Goal: Navigation & Orientation: Find specific page/section

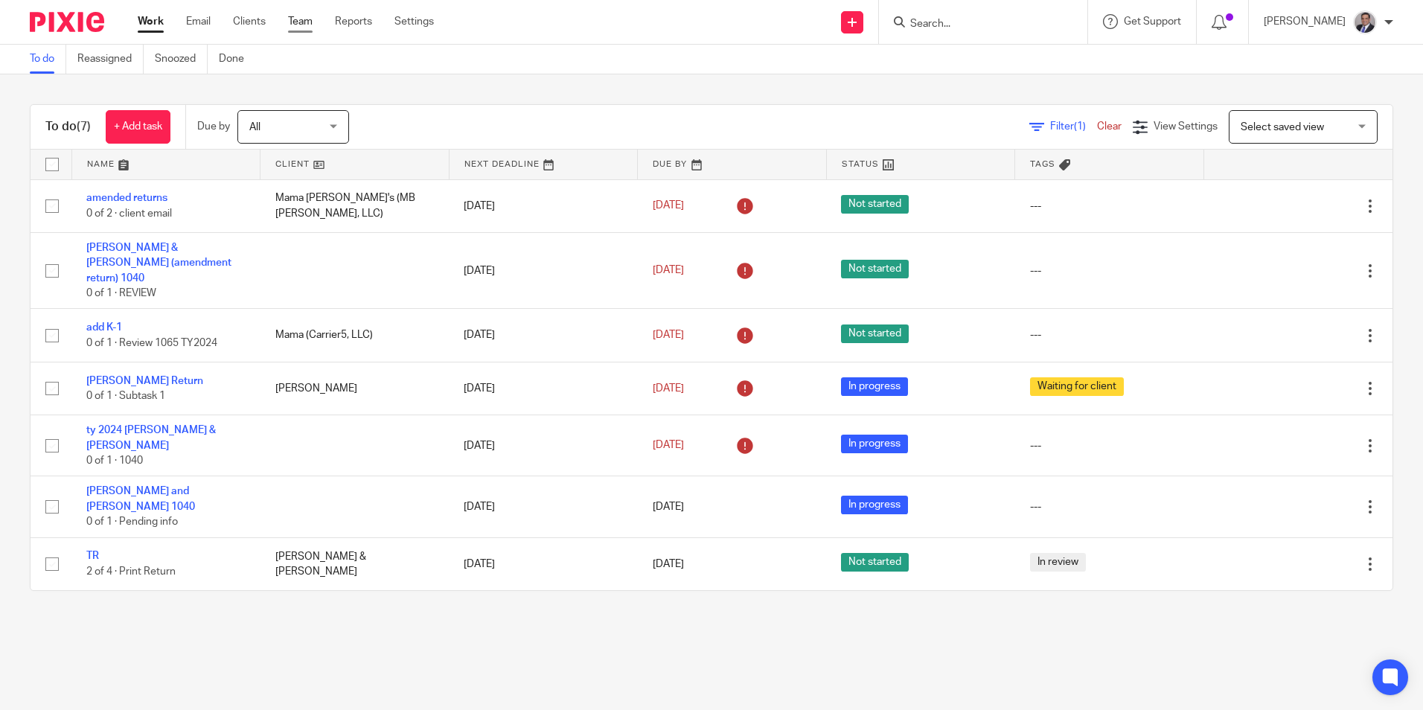
click at [293, 20] on link "Team" at bounding box center [300, 21] width 25 height 15
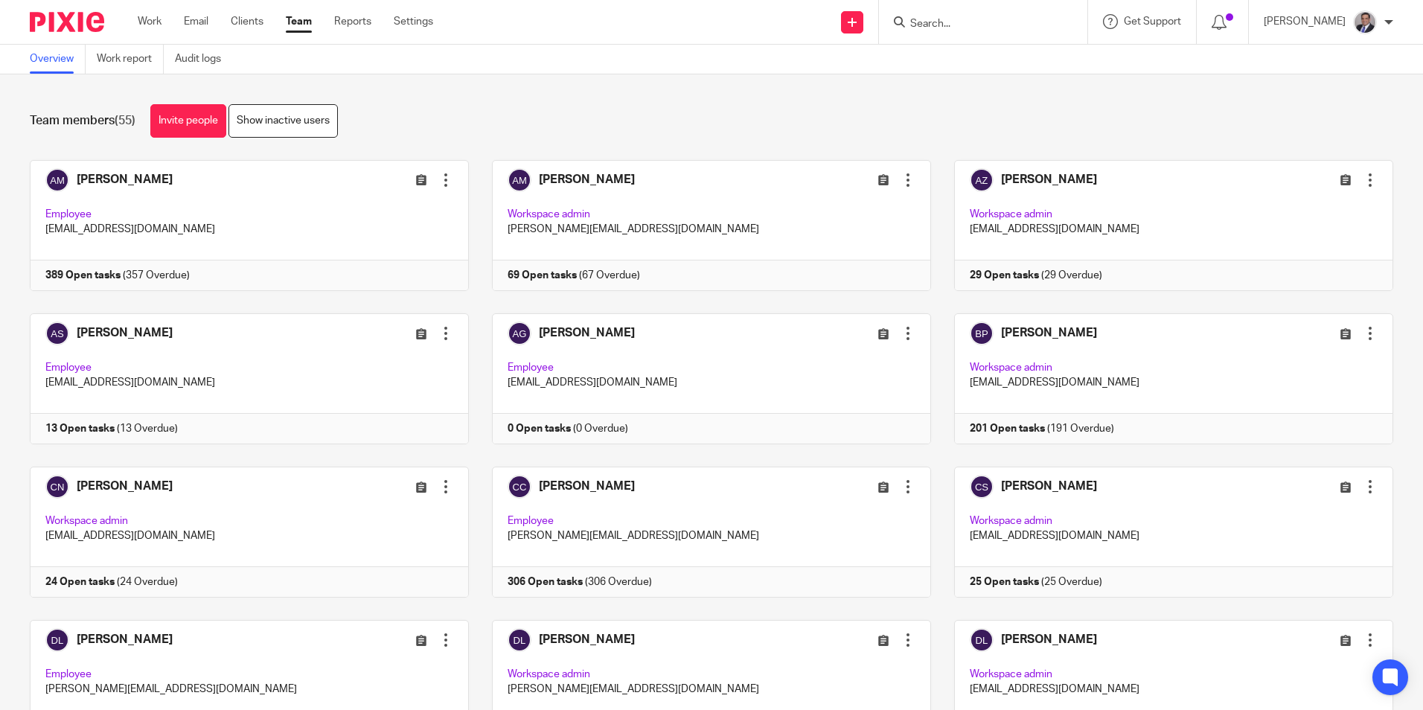
click at [535, 113] on div "Team members (55) Invite people Show inactive users" at bounding box center [712, 120] width 1364 height 33
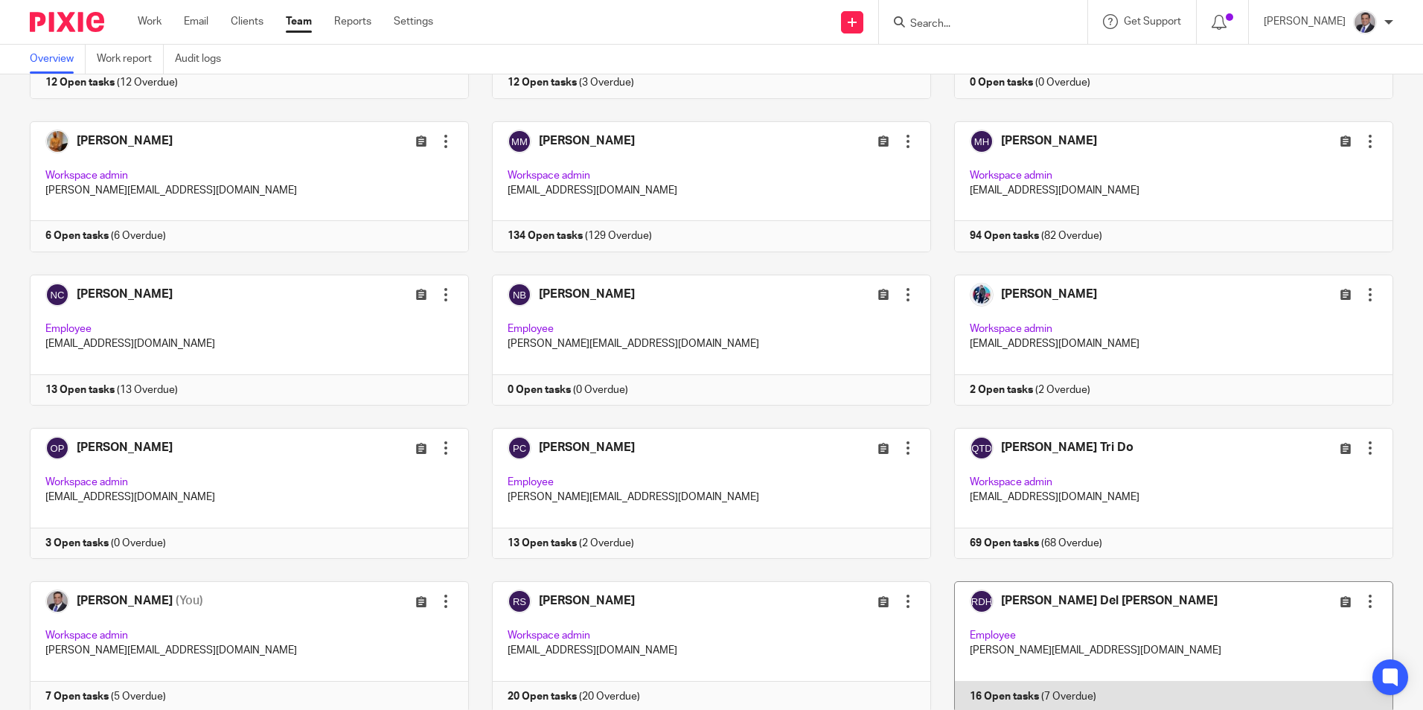
scroll to position [1906, 0]
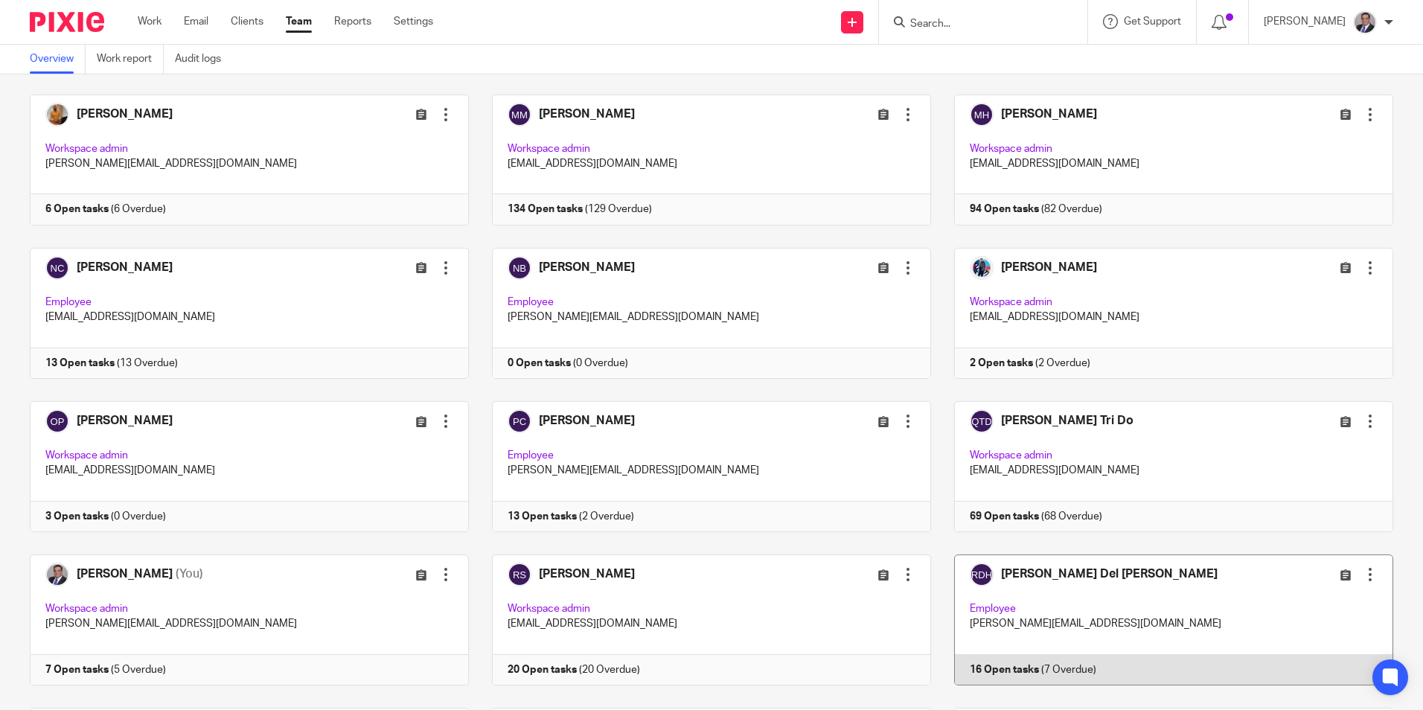
click at [1057, 575] on link at bounding box center [1162, 620] width 462 height 131
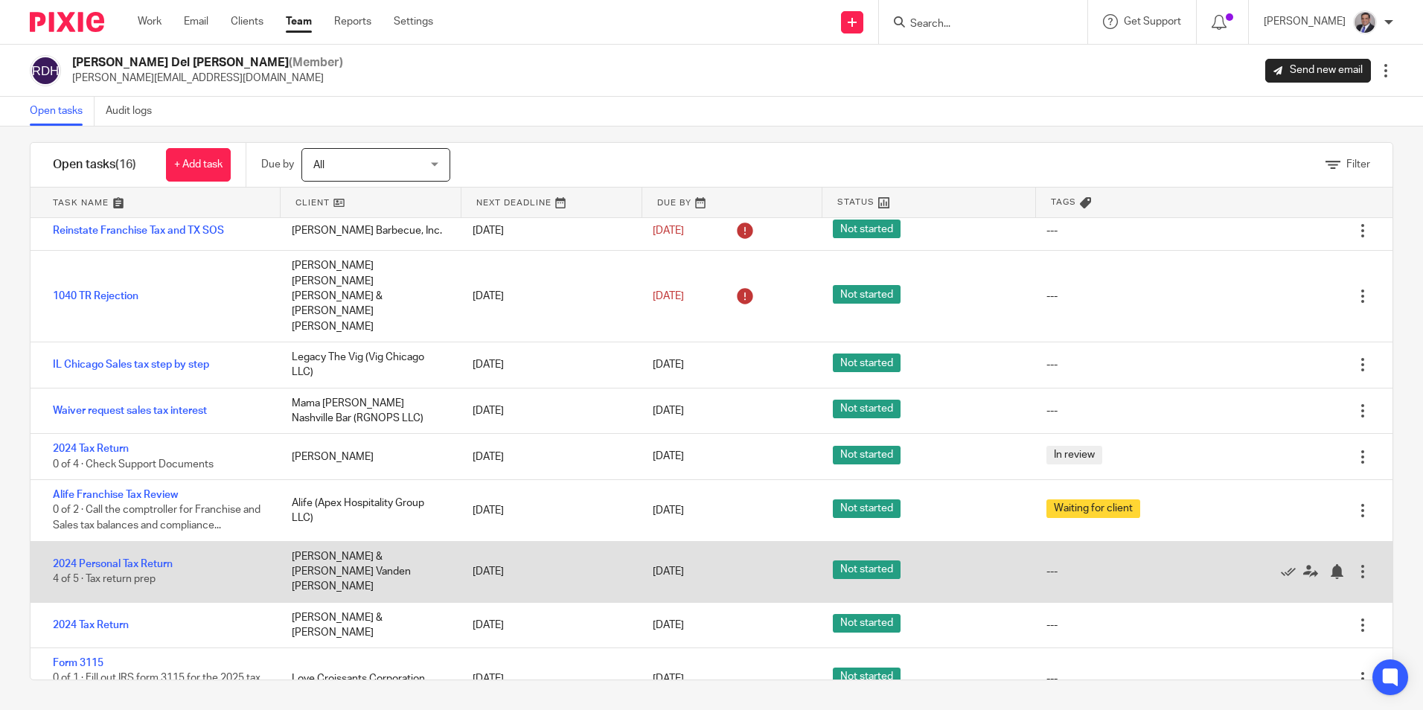
scroll to position [293, 0]
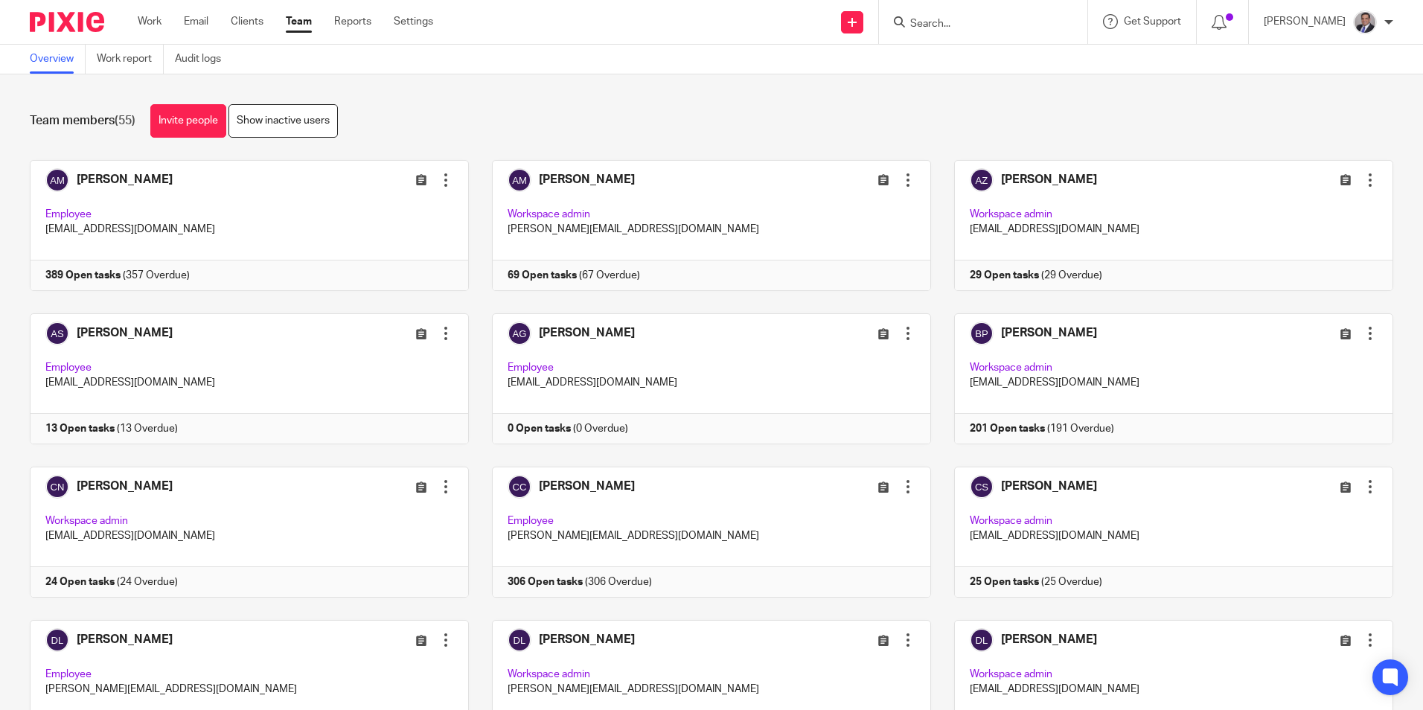
scroll to position [1475, 0]
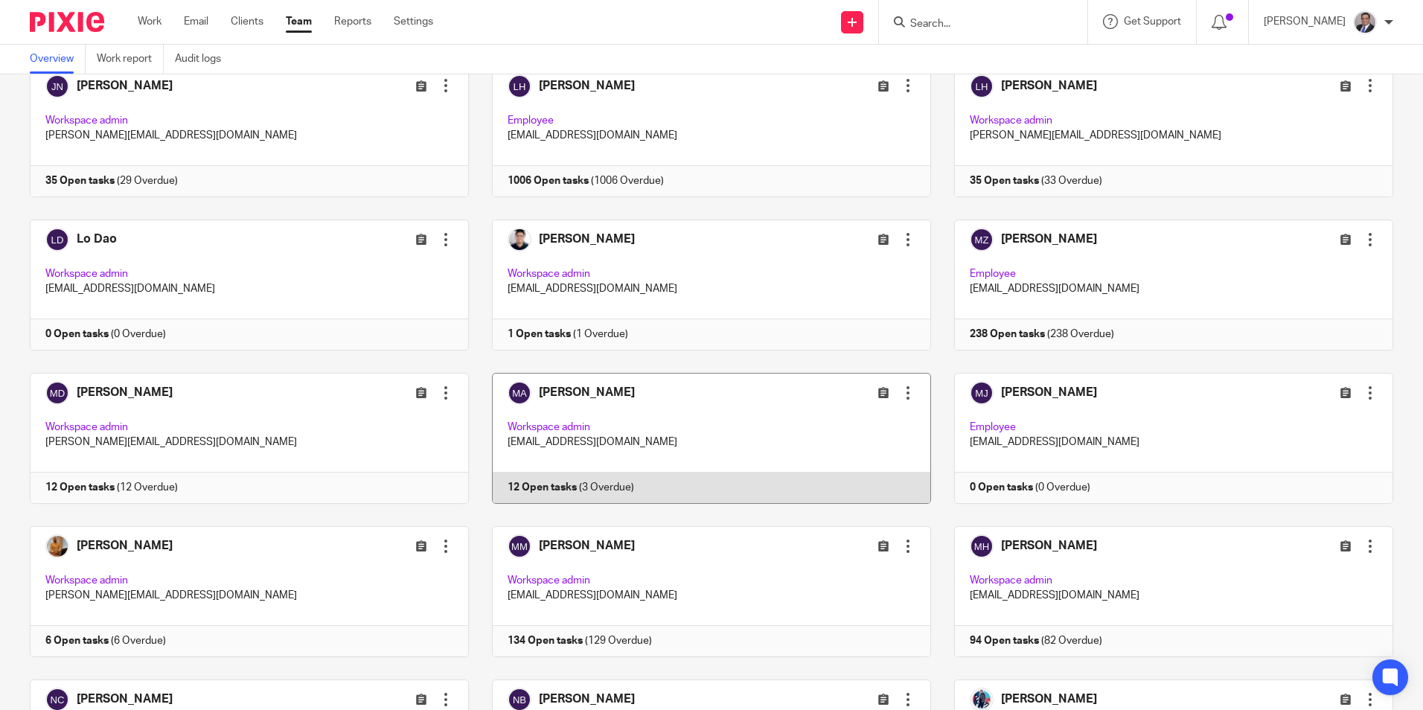
click at [581, 390] on link at bounding box center [700, 438] width 462 height 131
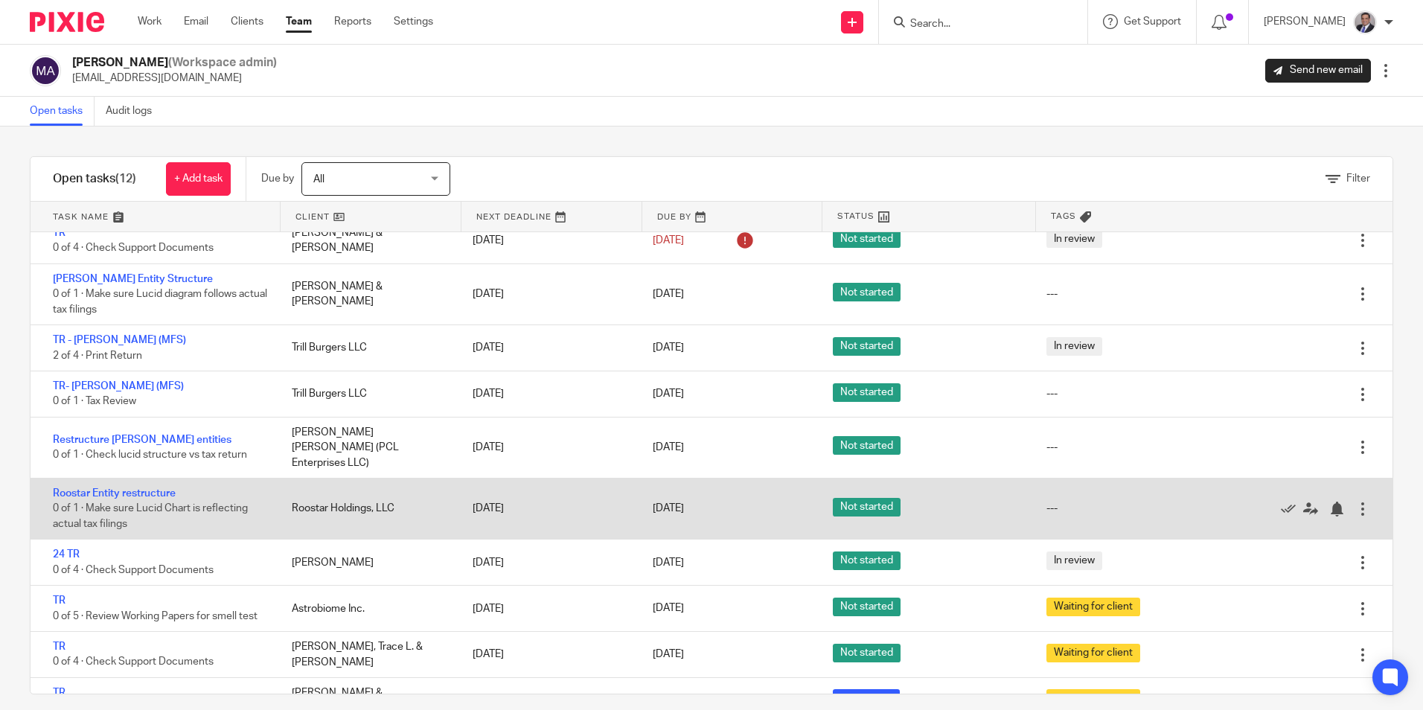
scroll to position [14, 0]
